Goal: Navigation & Orientation: Find specific page/section

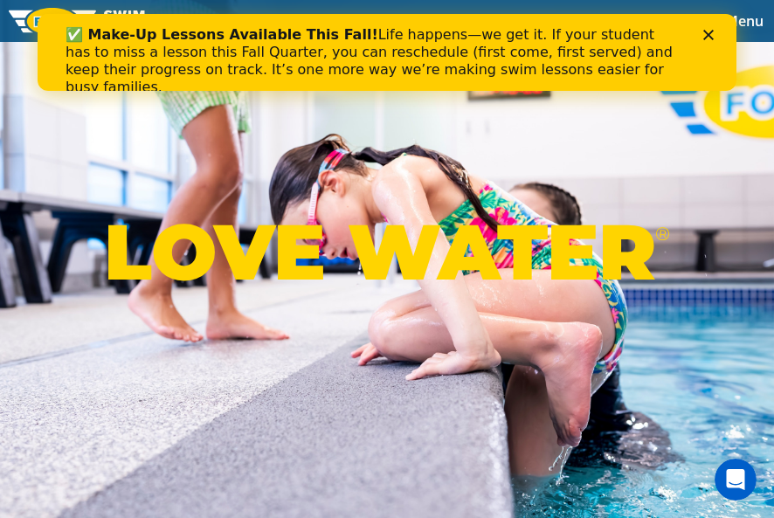
click at [93, 36] on polygon "Close" at bounding box center [708, 35] width 10 height 10
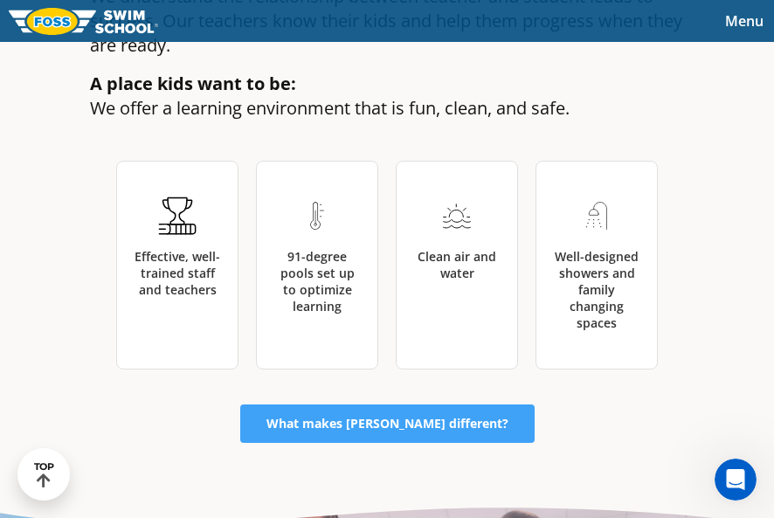
scroll to position [2794, 0]
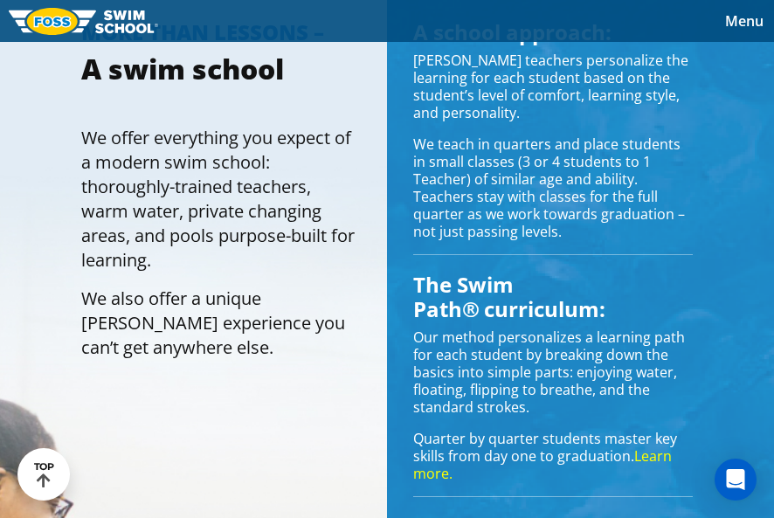
scroll to position [1659, 0]
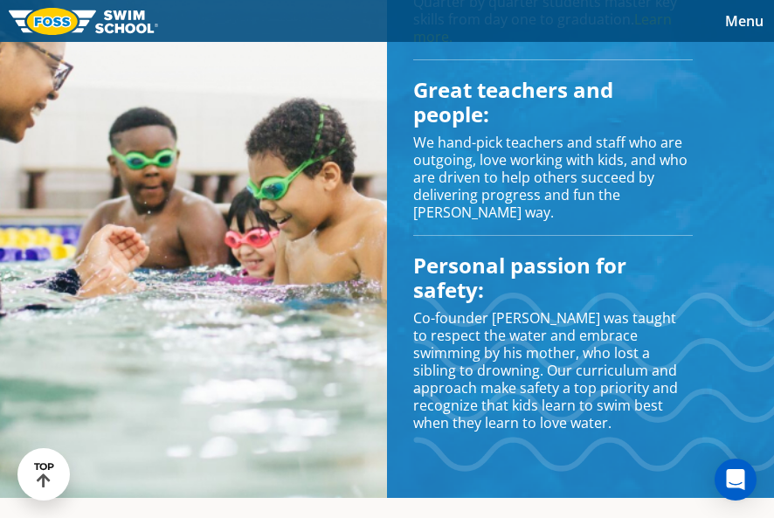
click at [726, 13] on span "Menu" at bounding box center [744, 20] width 38 height 19
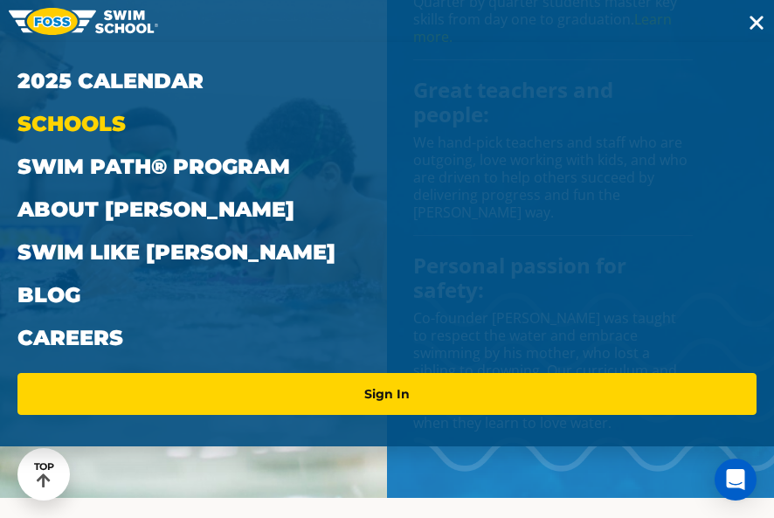
click at [100, 114] on link "Schools" at bounding box center [386, 123] width 739 height 43
